Goal: Task Accomplishment & Management: Use online tool/utility

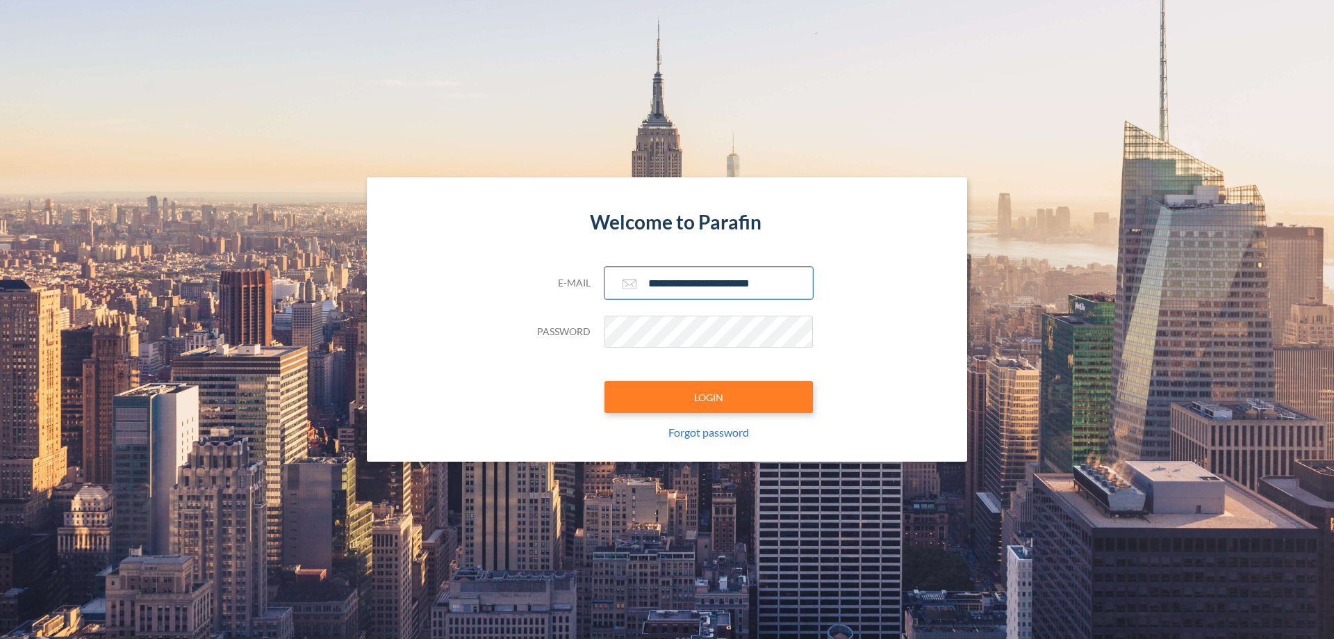
type input "**********"
click at [709, 397] on button "LOGIN" at bounding box center [709, 397] width 208 height 32
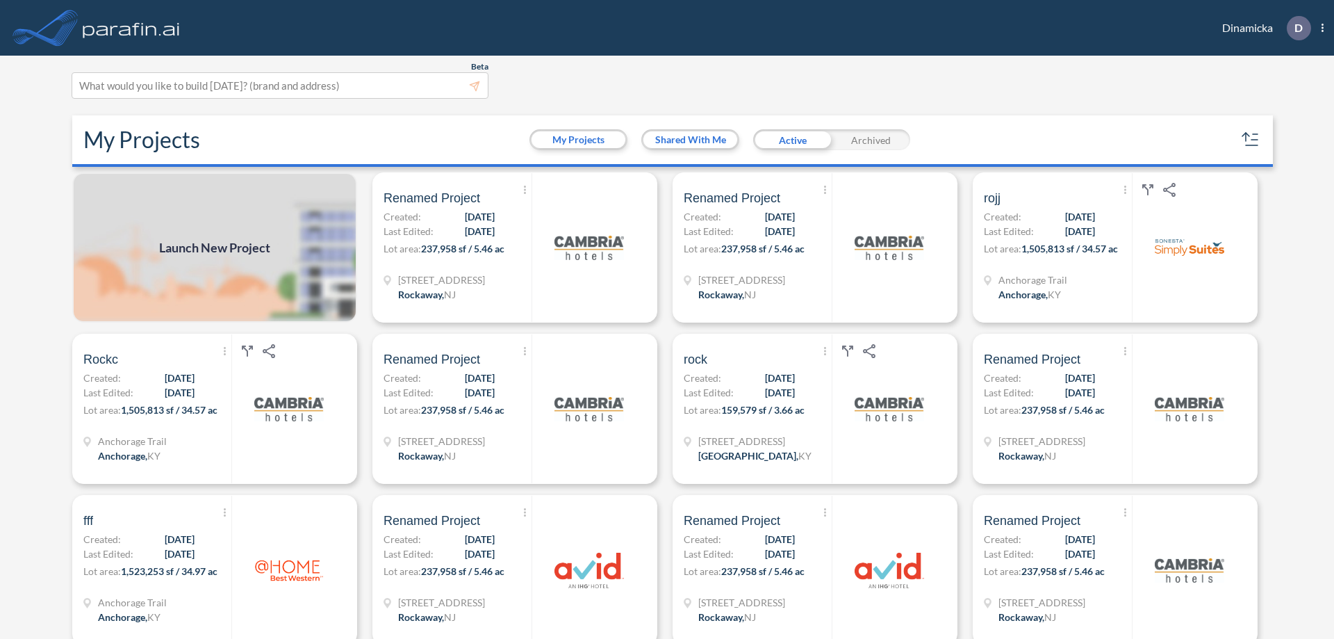
scroll to position [3, 0]
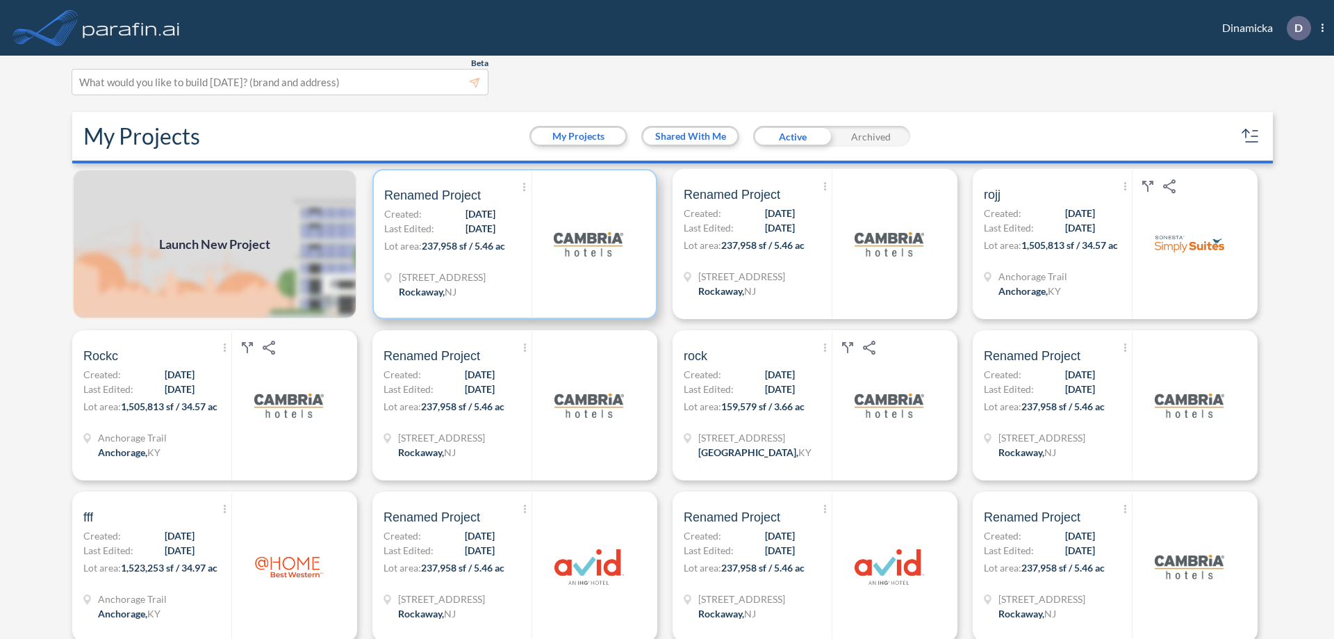
click at [512, 244] on p "Lot area: 237,958 sf / 5.46 ac" at bounding box center [457, 248] width 147 height 20
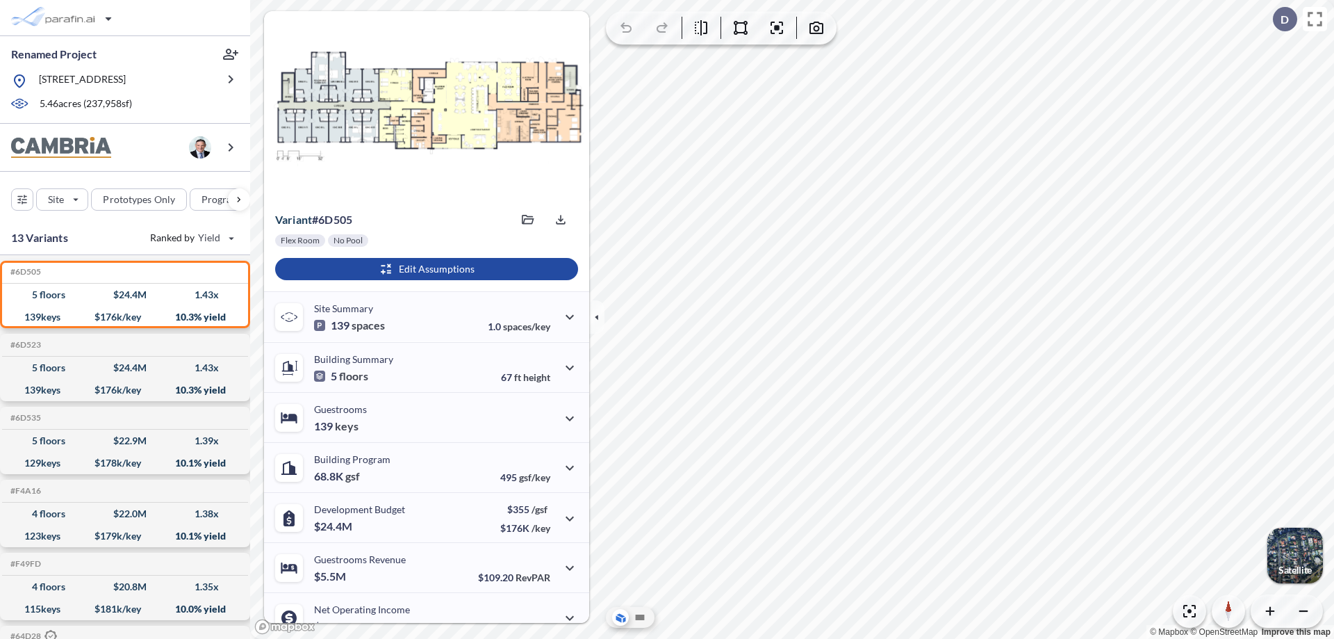
scroll to position [70, 0]
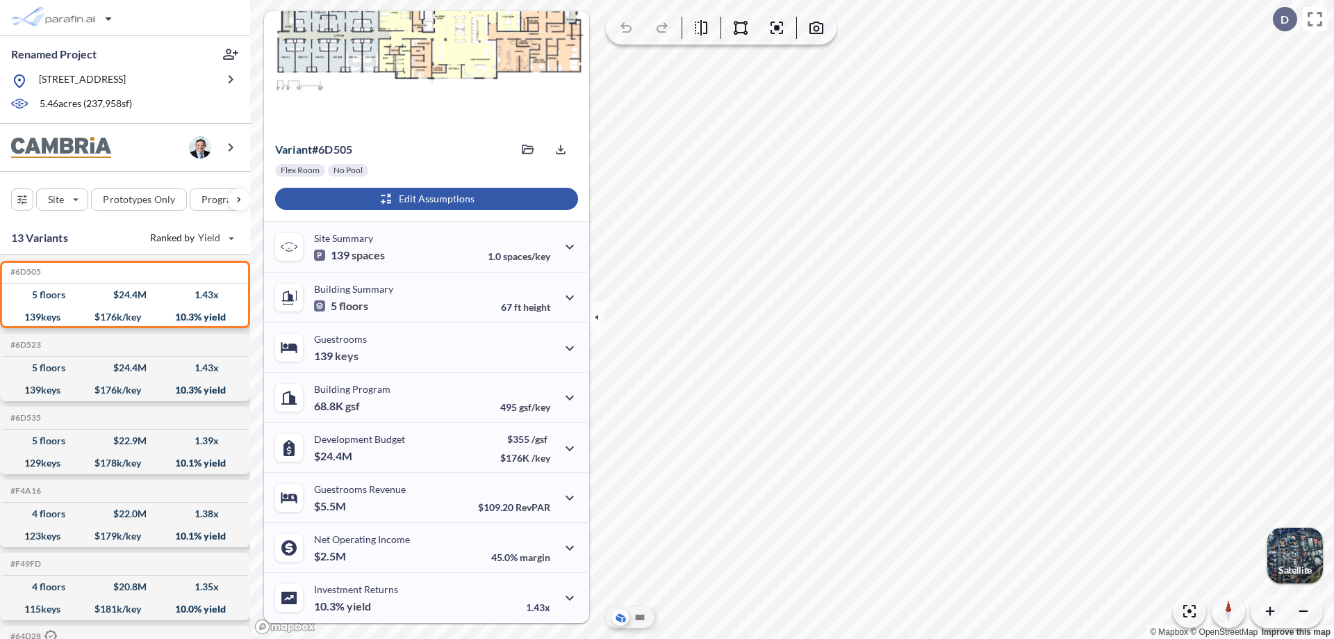
click at [425, 199] on div "button" at bounding box center [426, 199] width 303 height 22
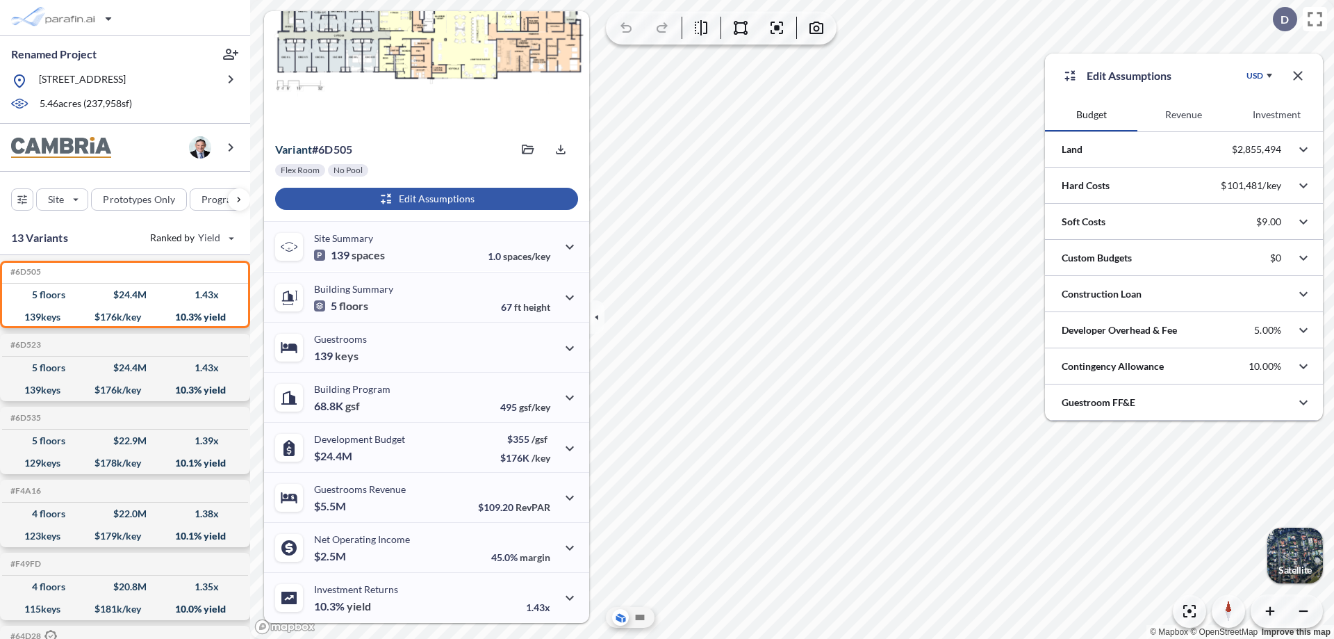
click at [1183, 115] on button "Revenue" at bounding box center [1184, 114] width 92 height 33
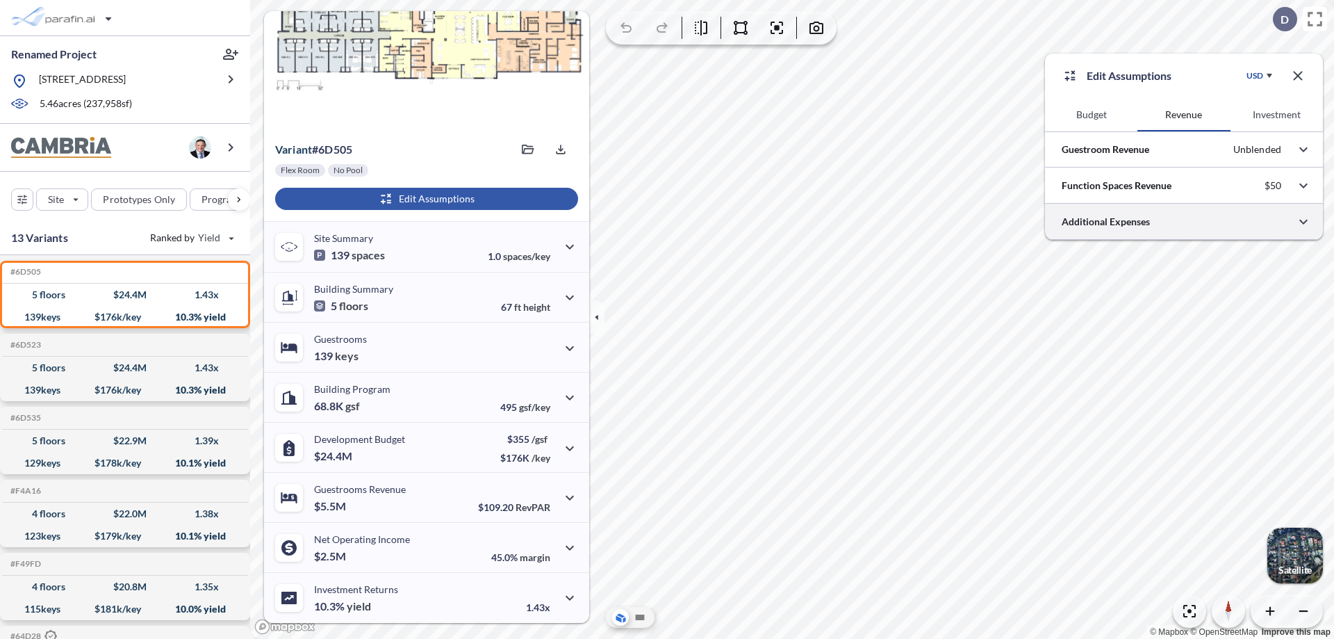
click at [1184, 222] on div at bounding box center [1184, 221] width 278 height 35
